Goal: Information Seeking & Learning: Learn about a topic

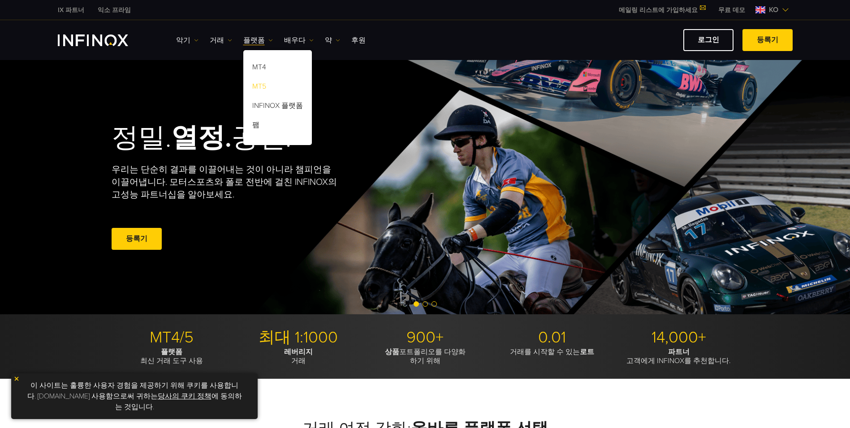
click at [268, 85] on link "MT5" at bounding box center [277, 87] width 69 height 19
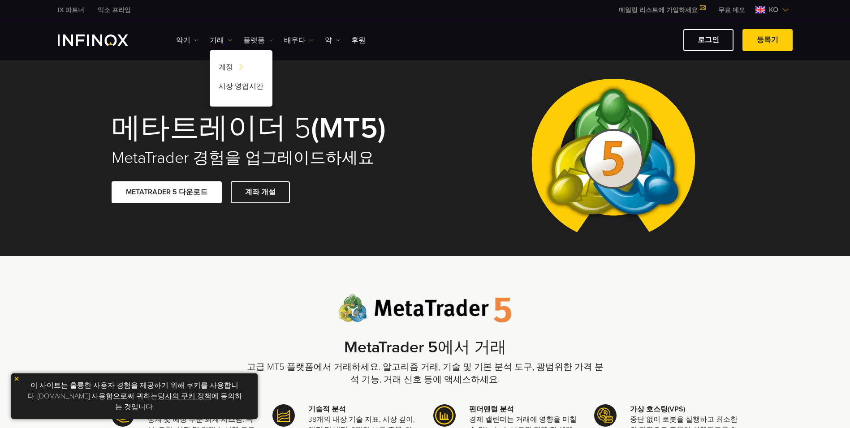
click at [251, 38] on font "플랫폼" at bounding box center [254, 40] width 22 height 11
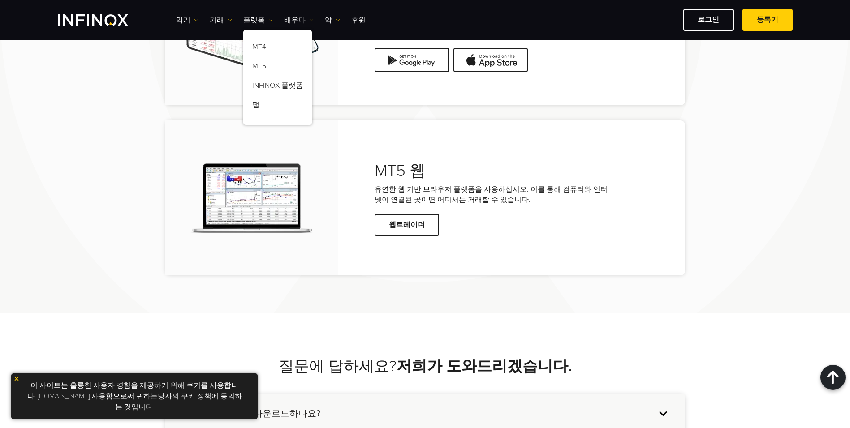
scroll to position [1882, 0]
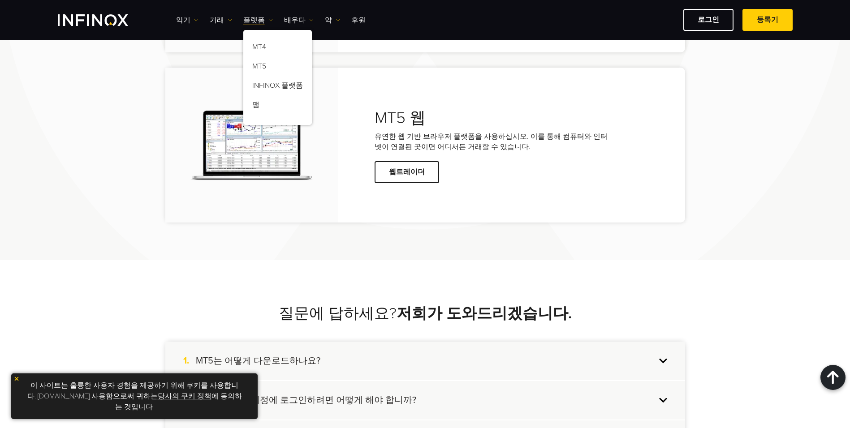
drag, startPoint x: 399, startPoint y: 240, endPoint x: 599, endPoint y: 241, distance: 199.4
drag, startPoint x: 599, startPoint y: 241, endPoint x: 656, endPoint y: 219, distance: 61.0
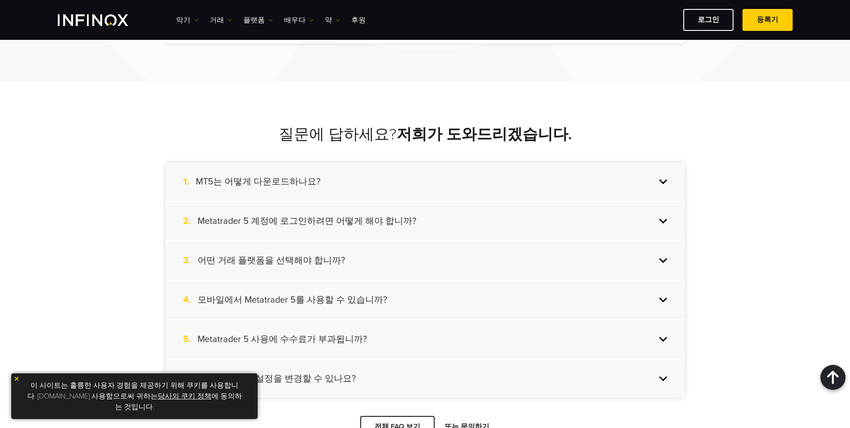
scroll to position [2375, 0]
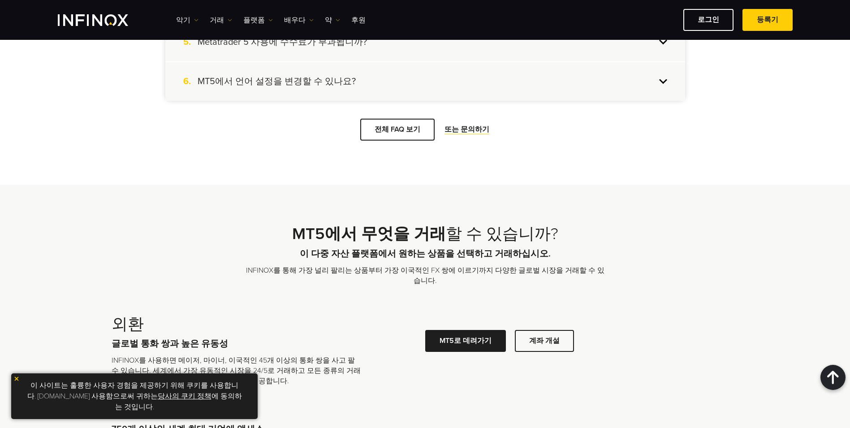
scroll to position [0, 0]
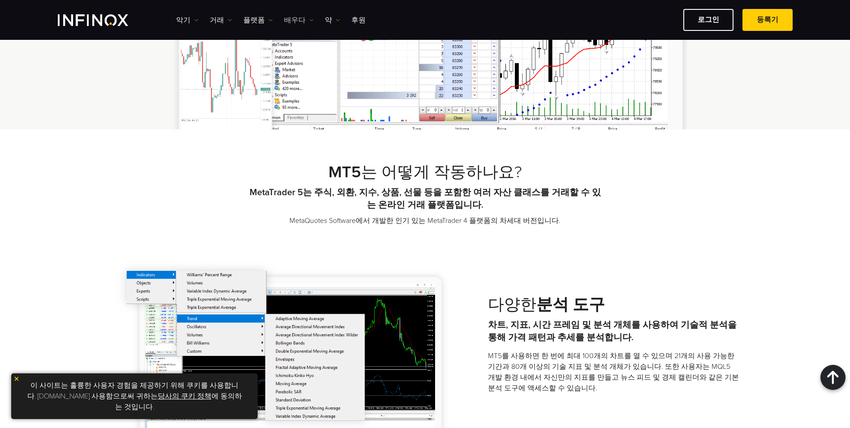
click at [299, 21] on font "배우다" at bounding box center [295, 20] width 22 height 11
click at [271, 20] on img at bounding box center [270, 20] width 4 height 4
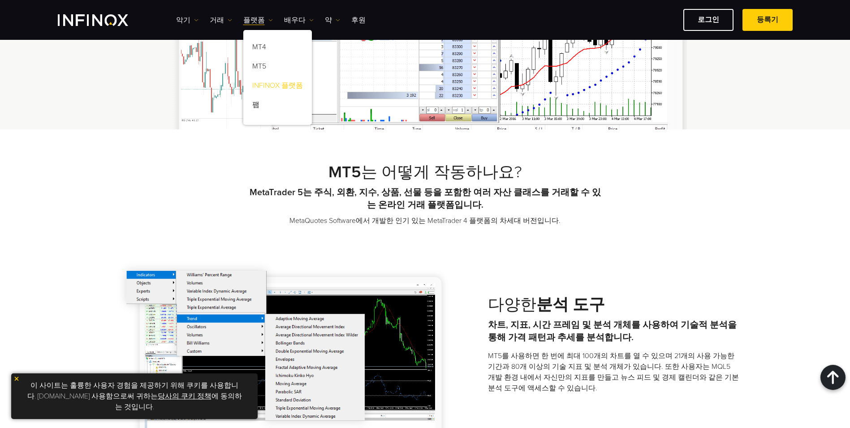
click at [284, 86] on link "INFINOX 플랫폼" at bounding box center [277, 87] width 69 height 19
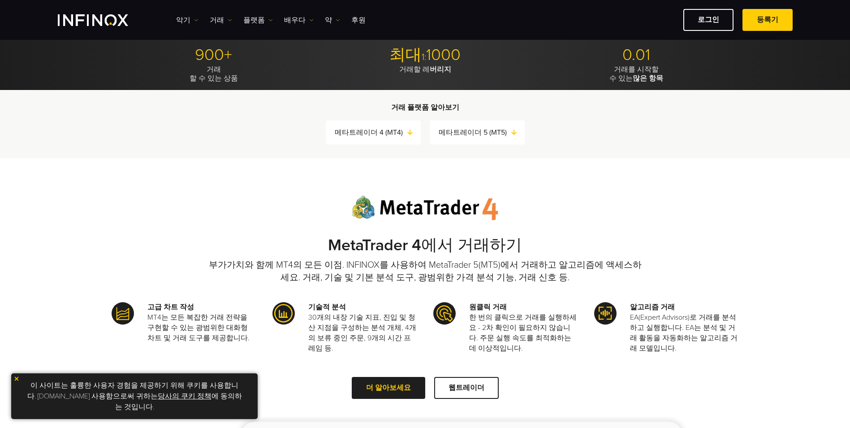
scroll to position [403, 0]
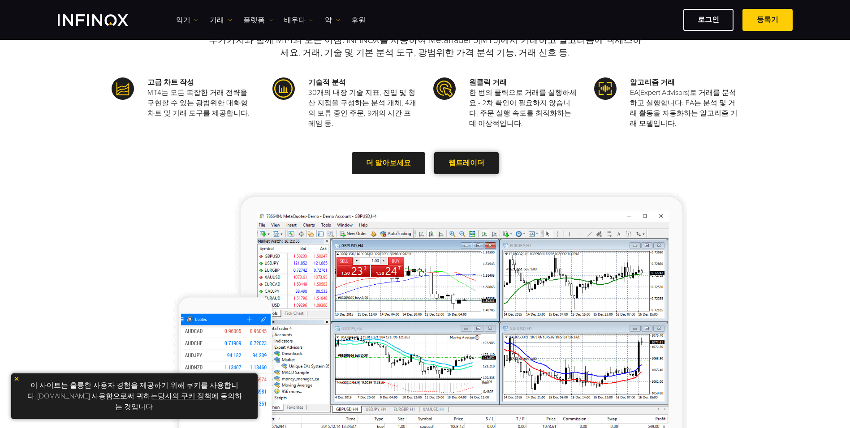
click at [490, 168] on link "웹트레이더" at bounding box center [466, 163] width 65 height 22
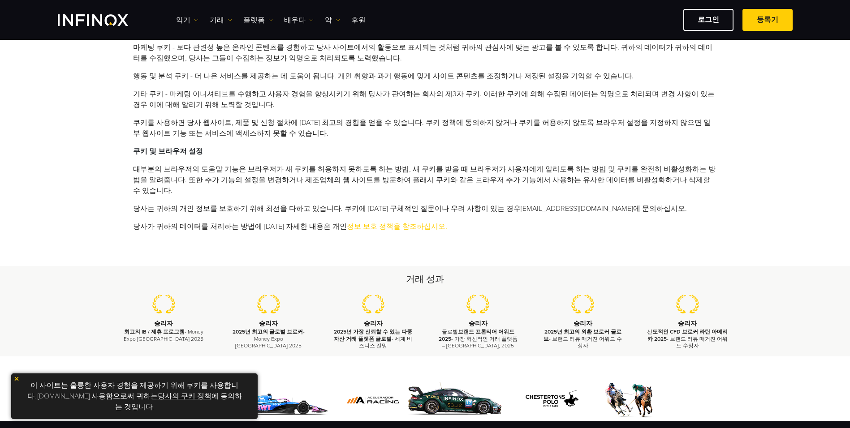
scroll to position [561, 0]
